Goal: Information Seeking & Learning: Check status

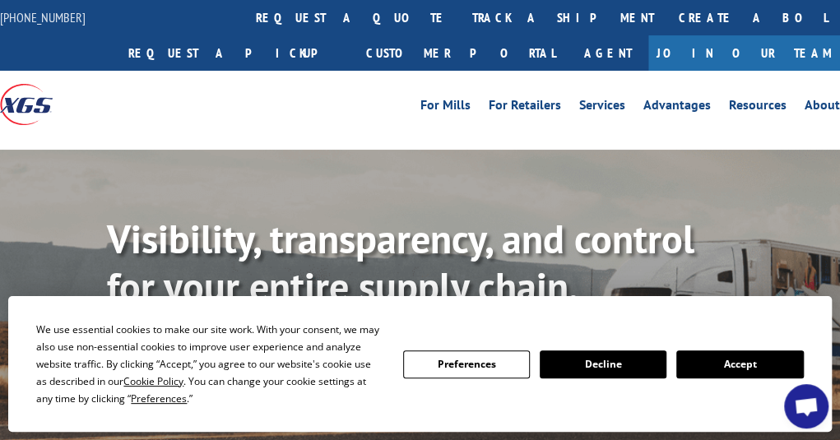
click at [729, 358] on button "Accept" at bounding box center [739, 364] width 127 height 28
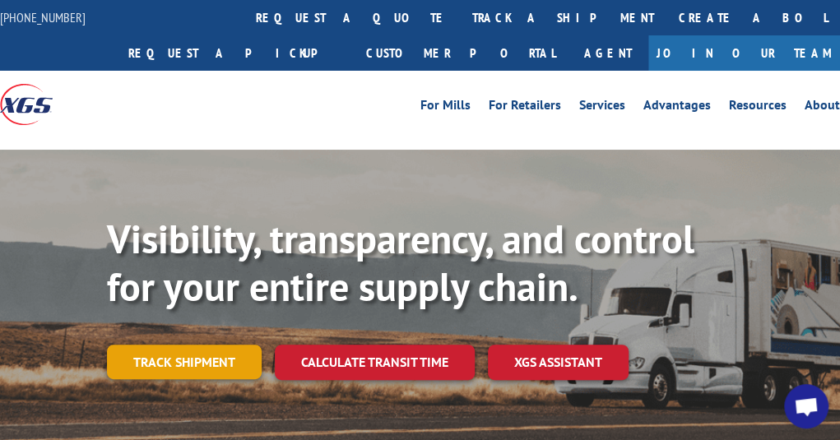
click at [200, 356] on link "Track shipment" at bounding box center [184, 362] width 155 height 35
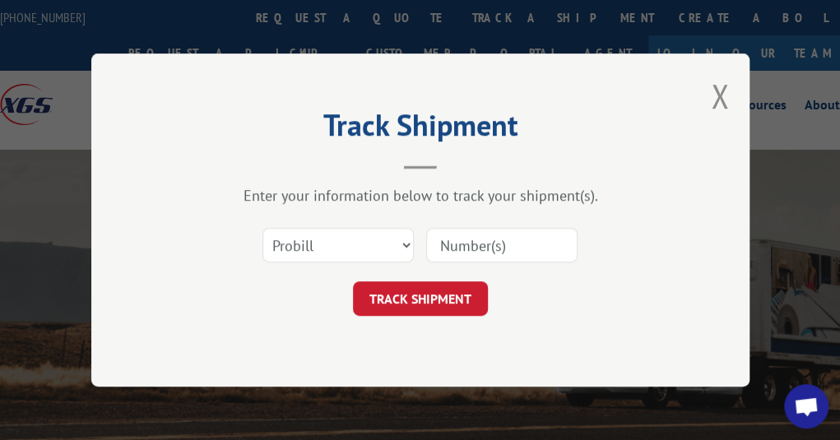
click at [502, 235] on input at bounding box center [501, 245] width 151 height 35
paste input "476371"
type input "476371"
click button "TRACK SHIPMENT" at bounding box center [420, 298] width 135 height 35
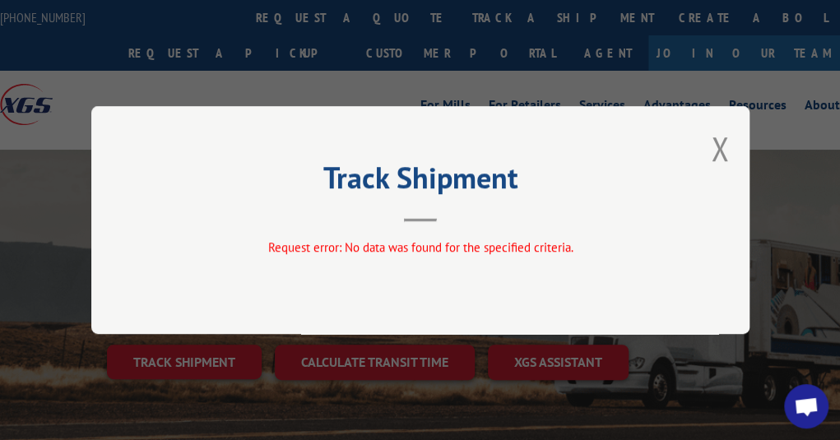
click at [329, 269] on div "Track Shipment Request error: No data was found for the specified criteria." at bounding box center [420, 220] width 658 height 228
click at [720, 160] on button "Close modal" at bounding box center [720, 149] width 18 height 44
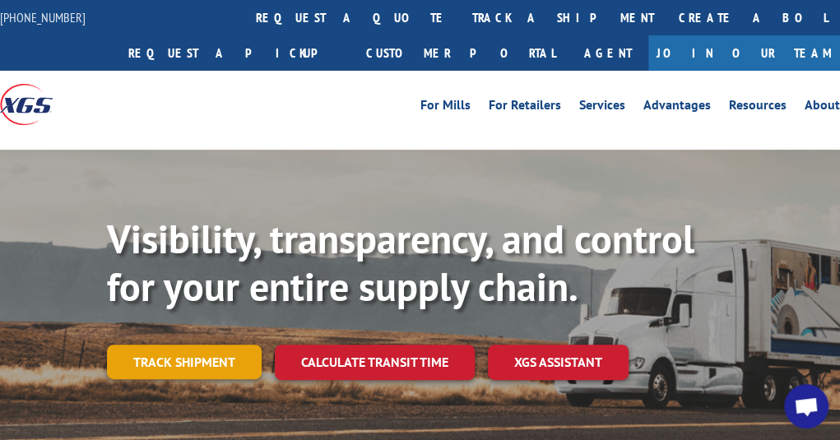
click at [217, 368] on link "Track shipment" at bounding box center [184, 362] width 155 height 35
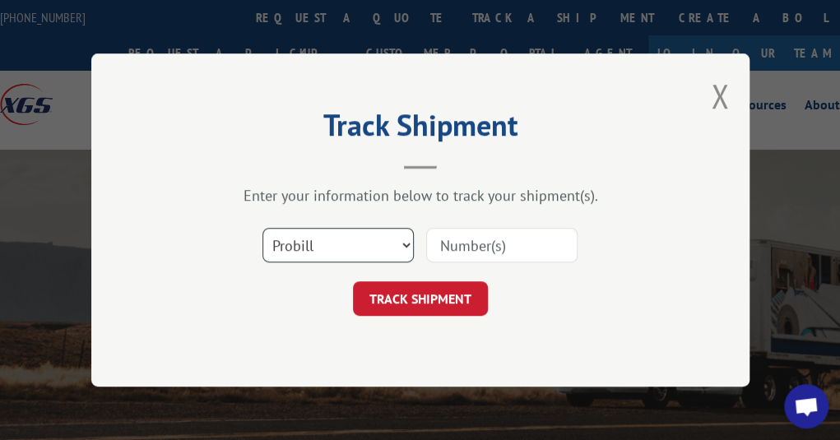
click at [343, 243] on select "Select category... Probill BOL PO" at bounding box center [337, 245] width 151 height 35
select select "po"
click at [262, 228] on select "Select category... Probill BOL PO" at bounding box center [337, 245] width 151 height 35
click at [490, 243] on input at bounding box center [501, 245] width 151 height 35
paste input "06523313"
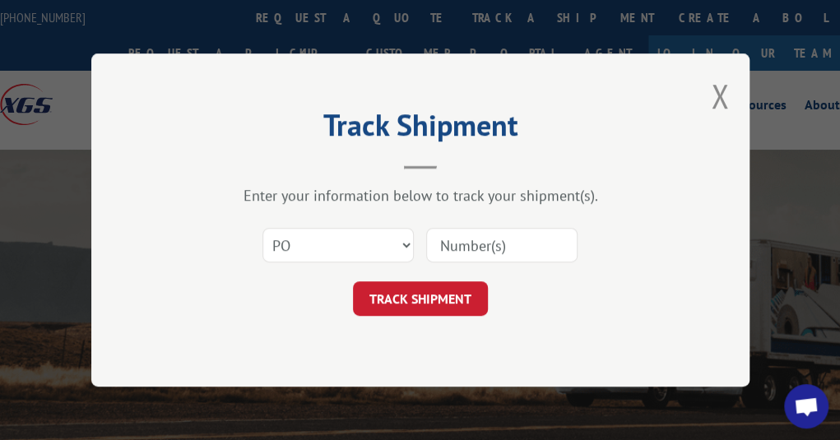
type input "06523313"
click button "TRACK SHIPMENT" at bounding box center [420, 298] width 135 height 35
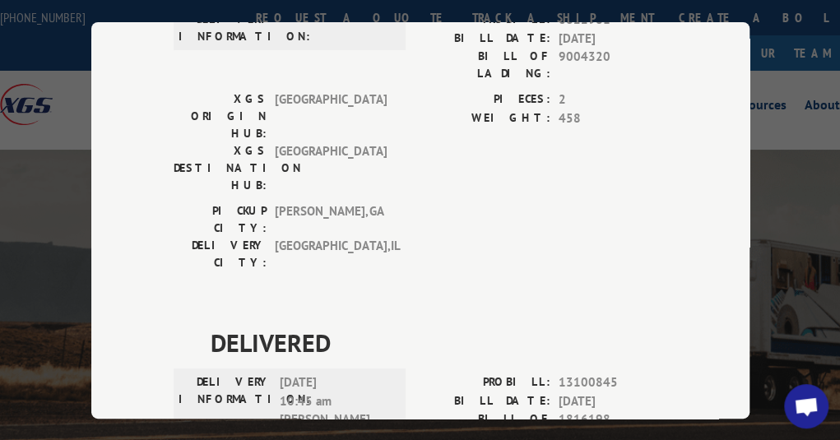
scroll to position [111, 0]
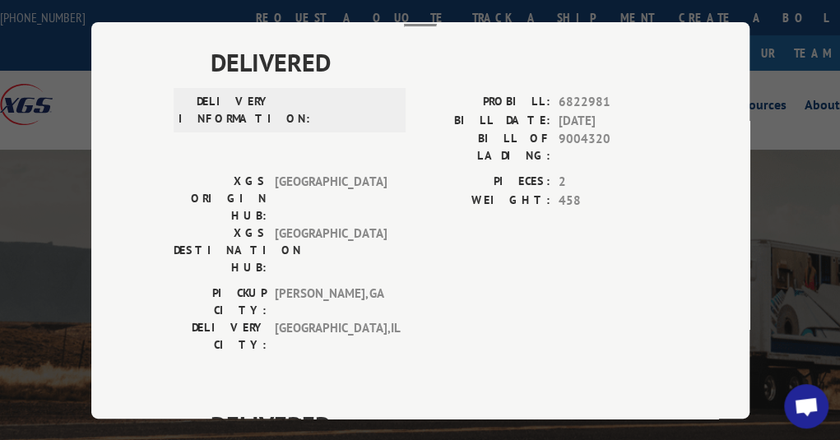
click at [795, 210] on div "Track Shipment DELIVERED DELIVERY INFORMATION: PROBILL: 6822981 BILL DATE: [DAT…" at bounding box center [420, 220] width 840 height 440
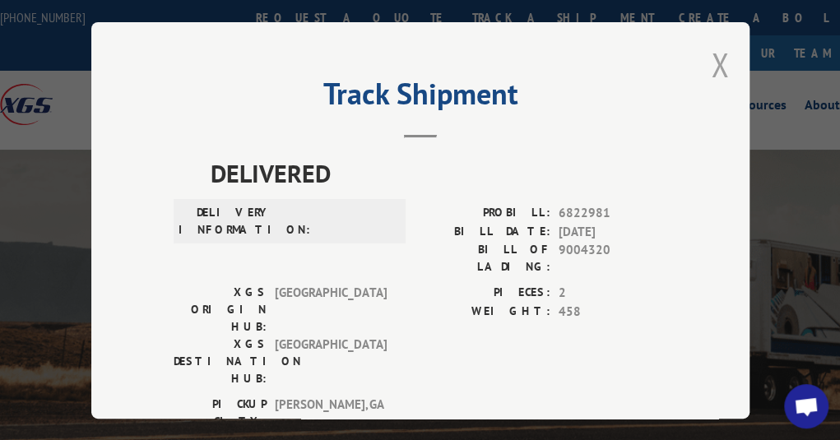
click at [711, 65] on button "Close modal" at bounding box center [720, 65] width 18 height 44
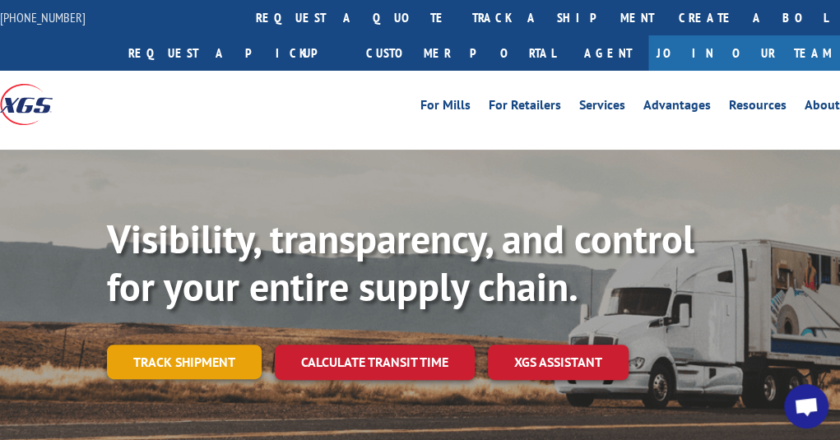
click at [207, 362] on link "Track shipment" at bounding box center [184, 362] width 155 height 35
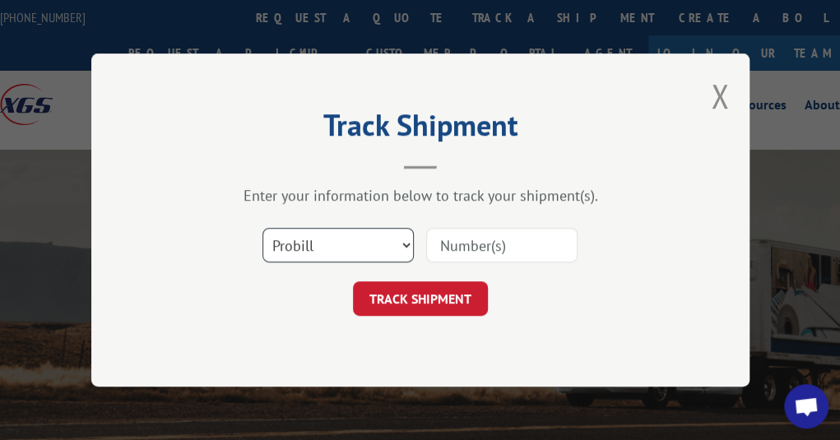
click at [380, 233] on select "Select category... Probill BOL PO" at bounding box center [337, 245] width 151 height 35
select select "bol"
click at [262, 228] on select "Select category... Probill BOL PO" at bounding box center [337, 245] width 151 height 35
click at [492, 235] on input at bounding box center [501, 245] width 151 height 35
paste input "476371"
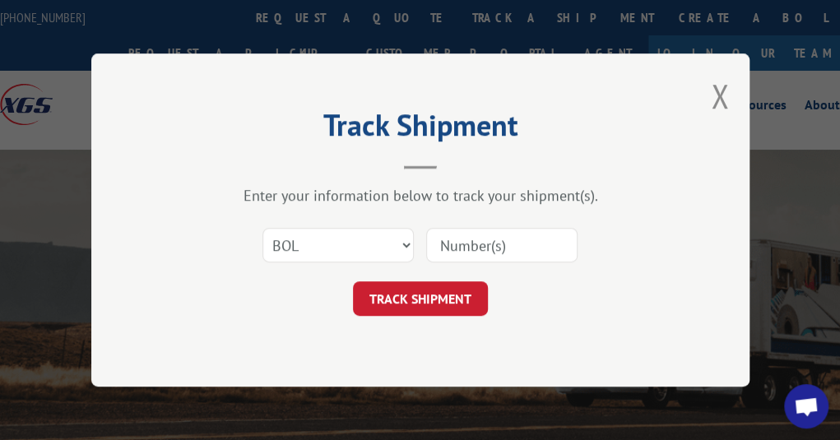
type input "476371"
click button "TRACK SHIPMENT" at bounding box center [420, 298] width 135 height 35
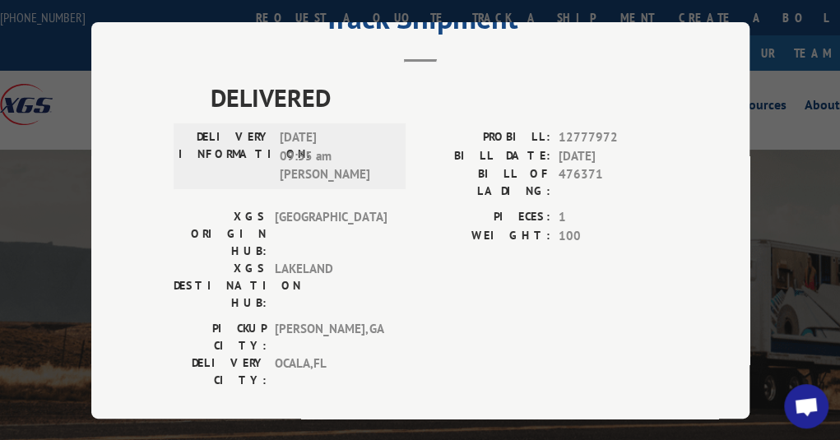
scroll to position [240, 0]
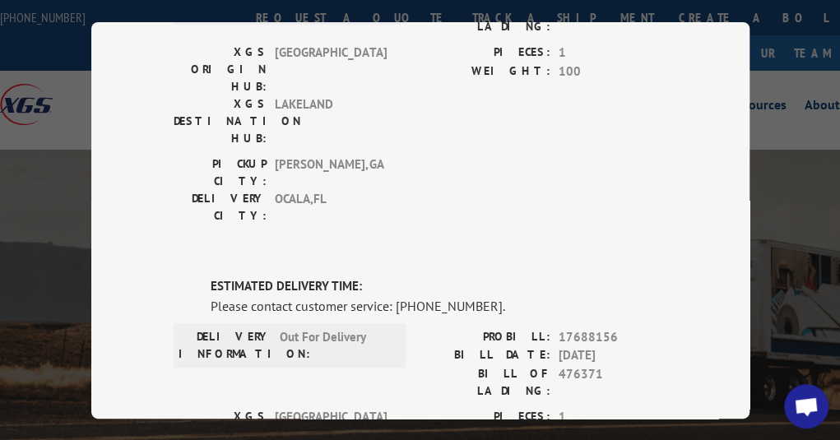
click at [627, 149] on div "DELIVERED DELIVERY INFORMATION: [DATE] 09:55 am [PERSON_NAME]: 12777972 BILL DA…" at bounding box center [420, 397] width 493 height 966
